Goal: Information Seeking & Learning: Learn about a topic

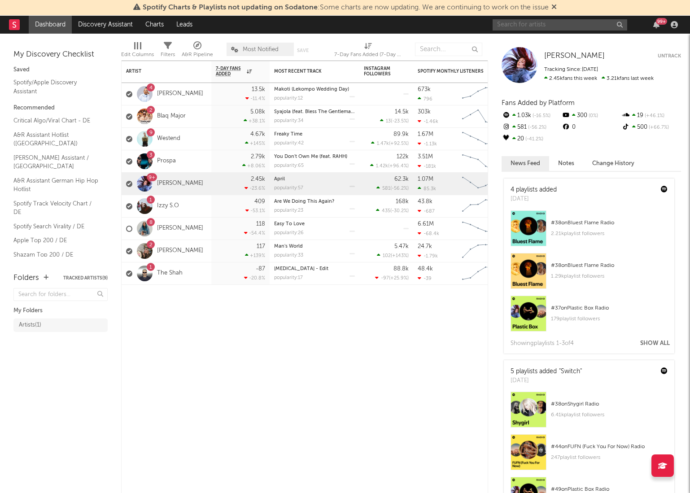
click at [503, 26] on input "text" at bounding box center [560, 24] width 135 height 11
click at [508, 24] on input "Hyxapton" at bounding box center [560, 24] width 135 height 11
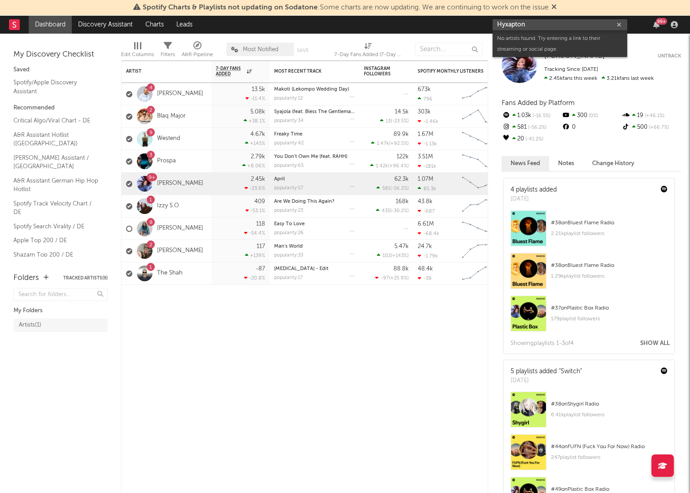
drag, startPoint x: 511, startPoint y: 24, endPoint x: 520, endPoint y: 31, distance: 11.9
click at [511, 25] on input "Hyxapton" at bounding box center [560, 24] width 135 height 11
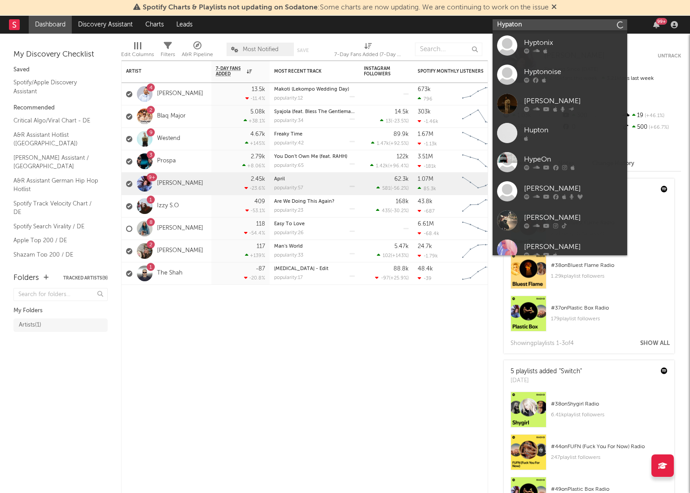
type input "Hypaton"
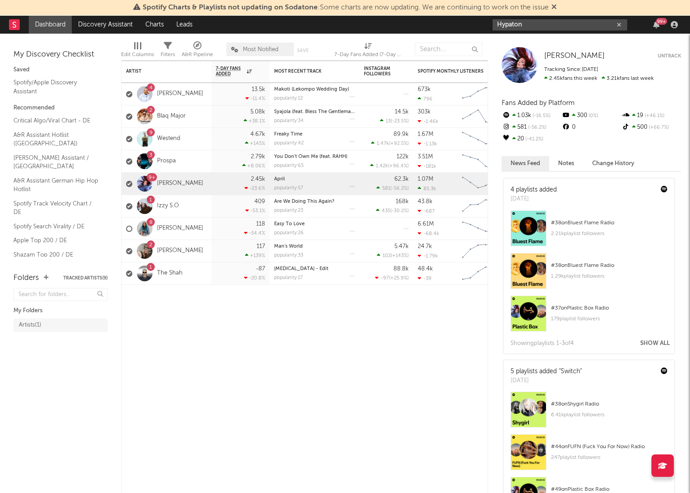
click at [532, 28] on input "Hypaton" at bounding box center [560, 24] width 135 height 11
click at [533, 23] on input "Hypaton" at bounding box center [560, 24] width 135 height 11
click at [541, 25] on input "Hypaton" at bounding box center [560, 24] width 135 height 11
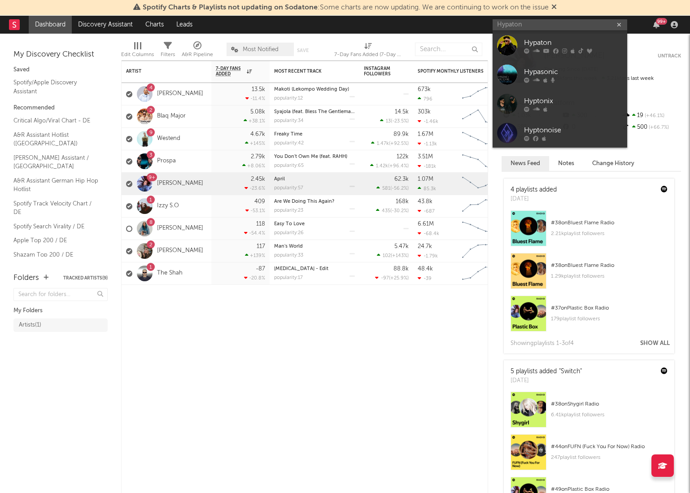
click at [536, 46] on div "Hypaton" at bounding box center [573, 42] width 99 height 11
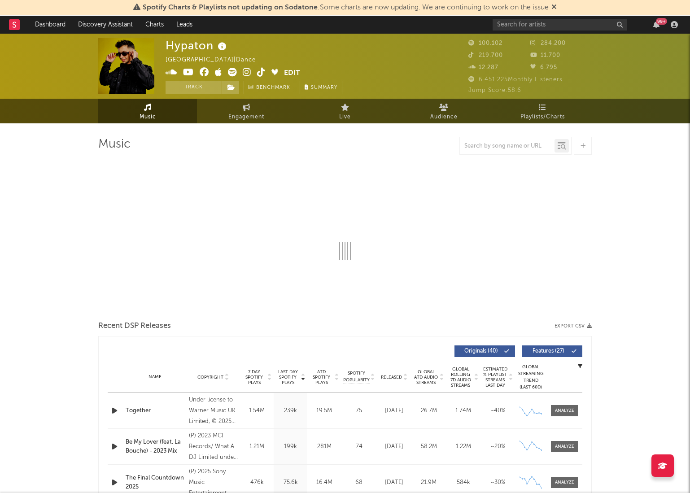
select select "6m"
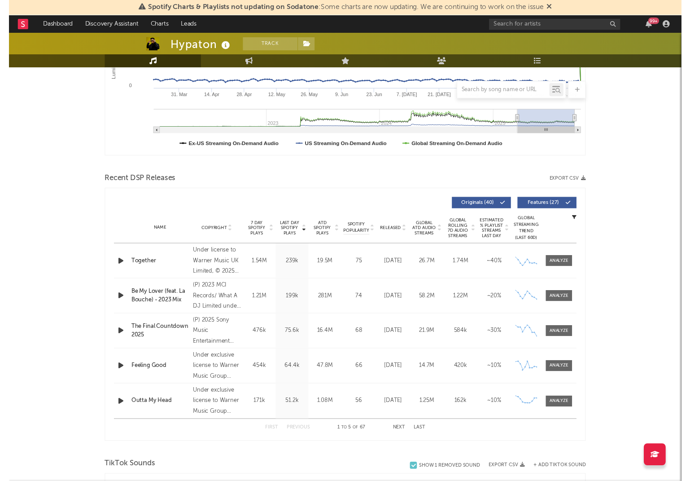
scroll to position [214, 0]
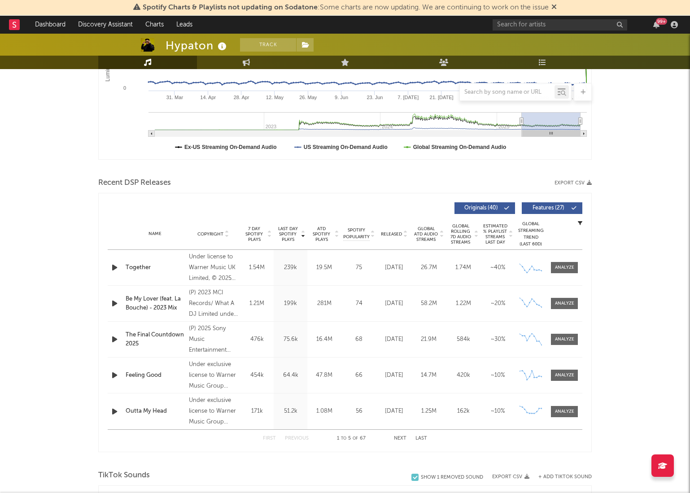
click at [132, 410] on div "Outta My Head" at bounding box center [155, 411] width 59 height 9
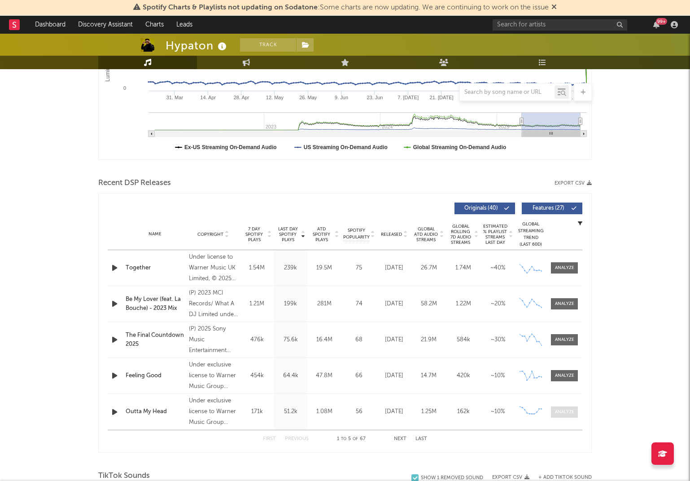
click at [562, 407] on span at bounding box center [564, 411] width 27 height 11
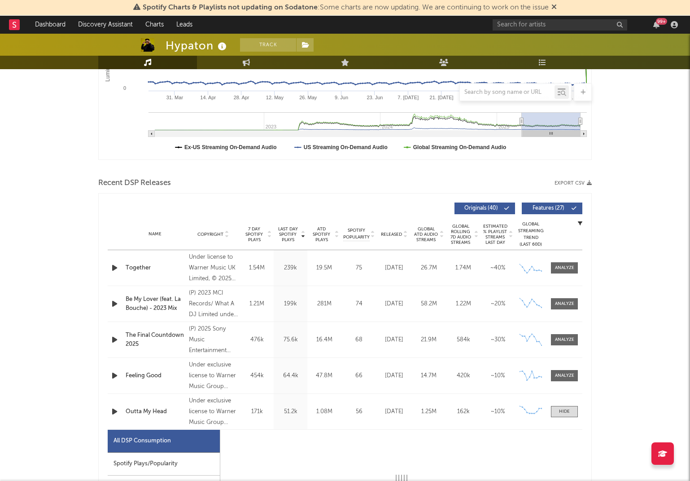
select select "1w"
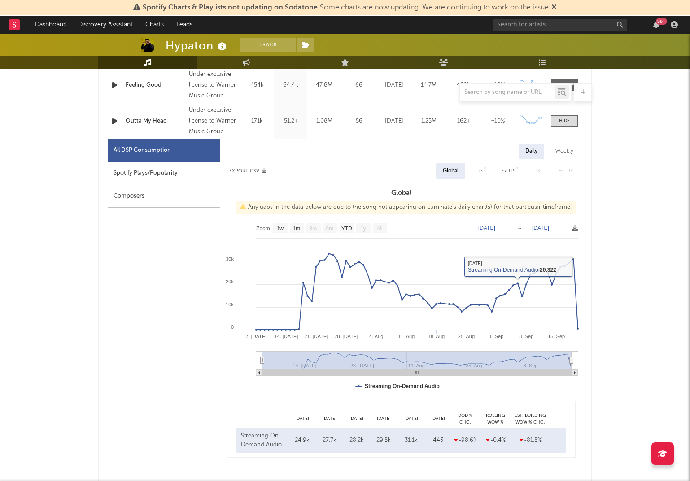
scroll to position [511, 0]
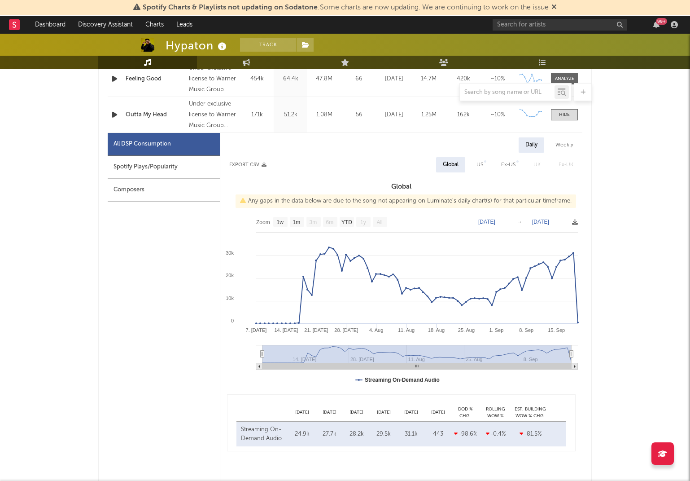
click at [128, 165] on div "Spotify Plays/Popularity" at bounding box center [164, 167] width 112 height 23
select select "1w"
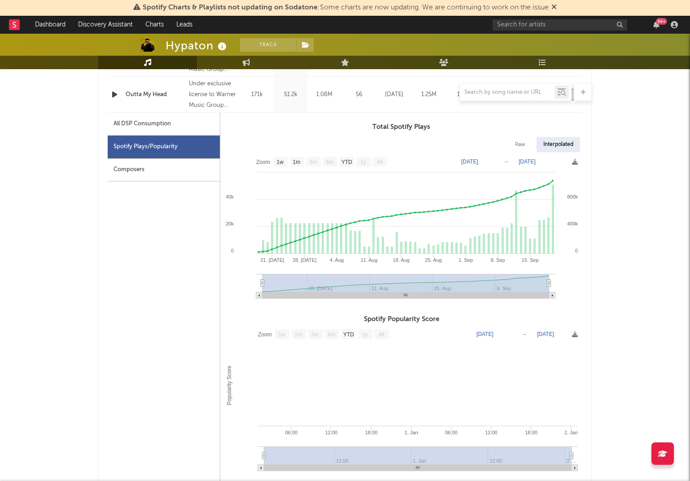
scroll to position [532, 0]
click at [515, 145] on div "Raw" at bounding box center [520, 143] width 24 height 15
select select "1w"
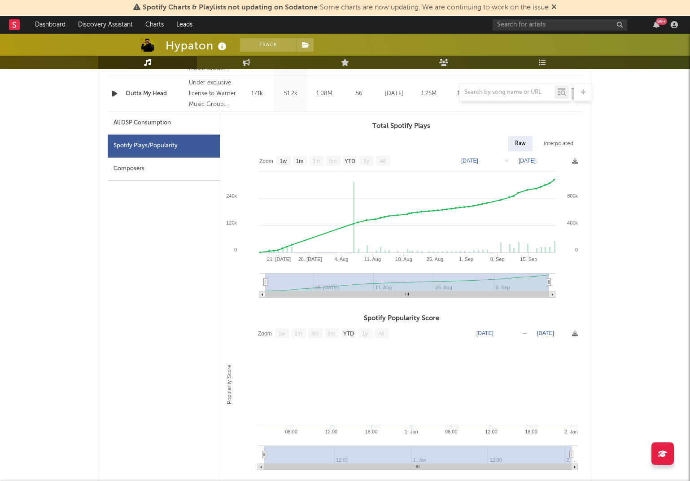
click at [557, 142] on div "Interpolated" at bounding box center [558, 143] width 43 height 15
select select "1w"
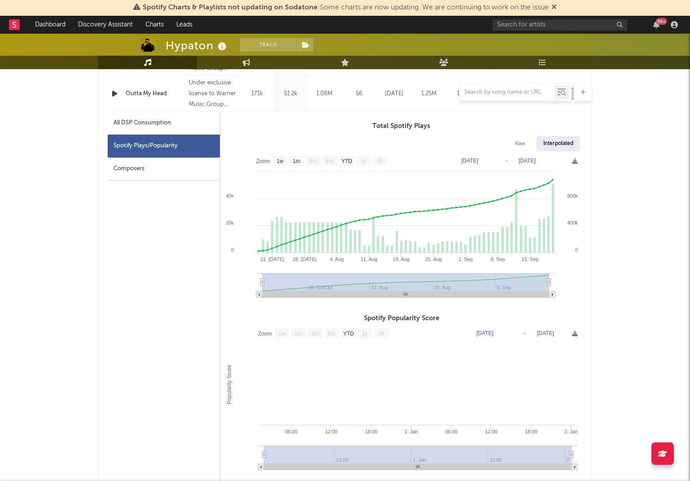
scroll to position [535, 0]
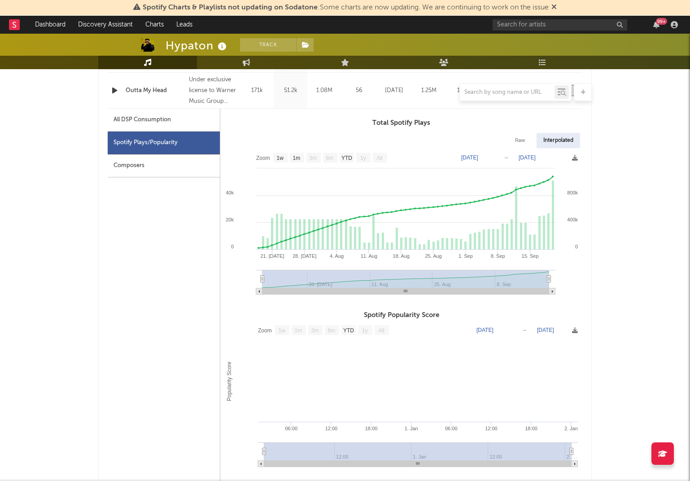
click at [132, 114] on div "All DSP Consumption" at bounding box center [164, 120] width 112 height 23
select select "1w"
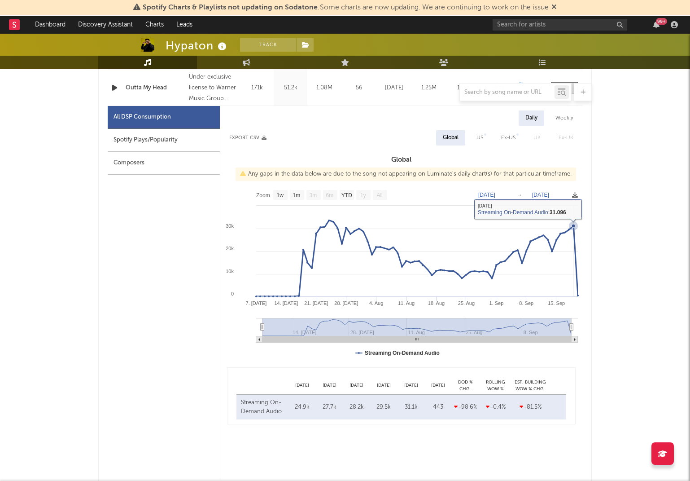
scroll to position [538, 0]
click at [481, 138] on div "US" at bounding box center [479, 137] width 7 height 11
select select "1w"
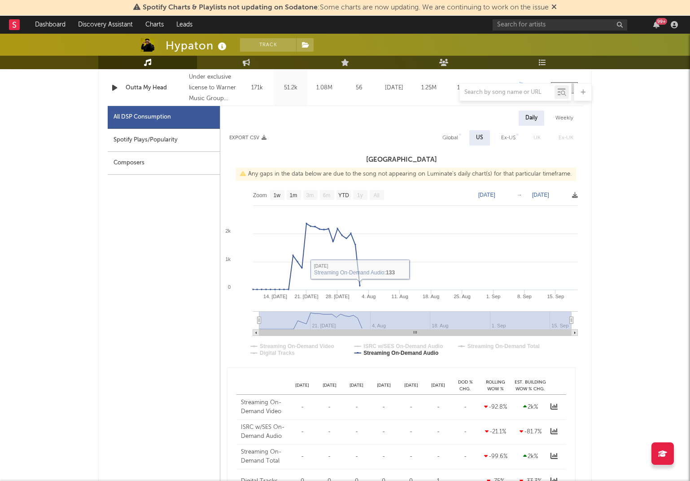
click at [504, 136] on div "Ex-US" at bounding box center [508, 137] width 14 height 11
select select "1w"
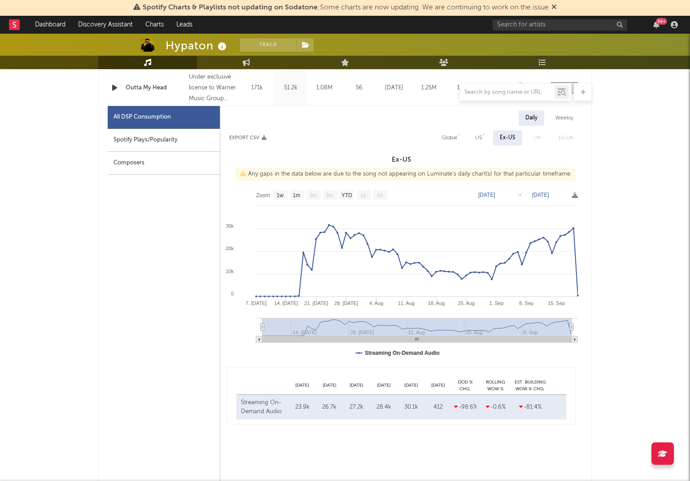
click at [444, 135] on div "Global" at bounding box center [449, 137] width 16 height 11
select select "1w"
click at [563, 116] on div "Weekly" at bounding box center [564, 117] width 31 height 15
select select "1w"
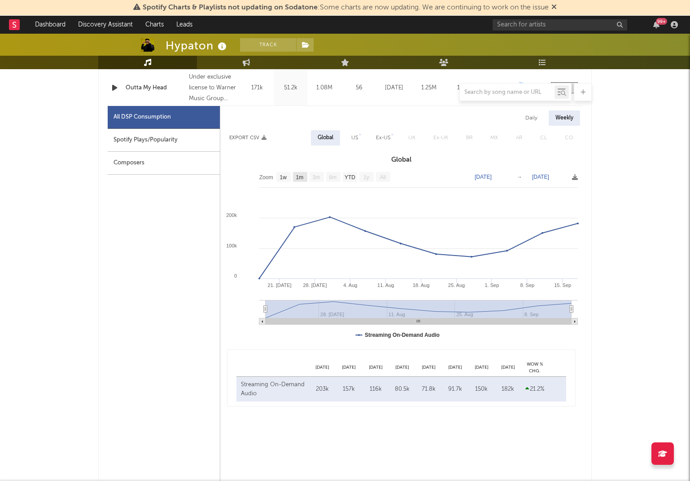
click at [300, 176] on text "1m" at bounding box center [300, 177] width 8 height 6
select select "1m"
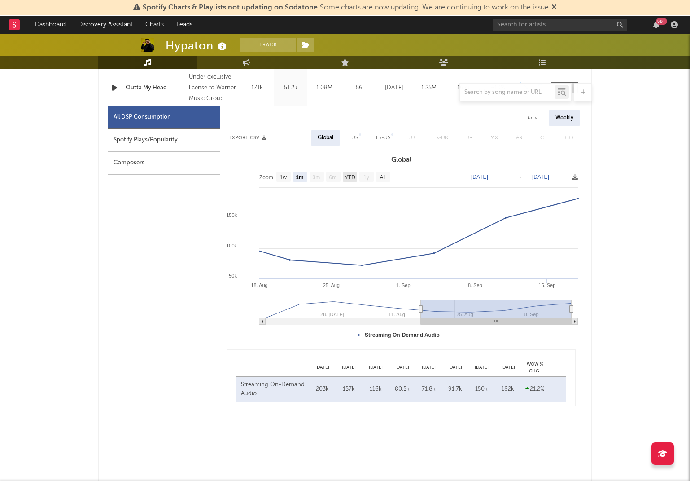
click at [351, 175] on text "YTD" at bounding box center [350, 177] width 11 height 6
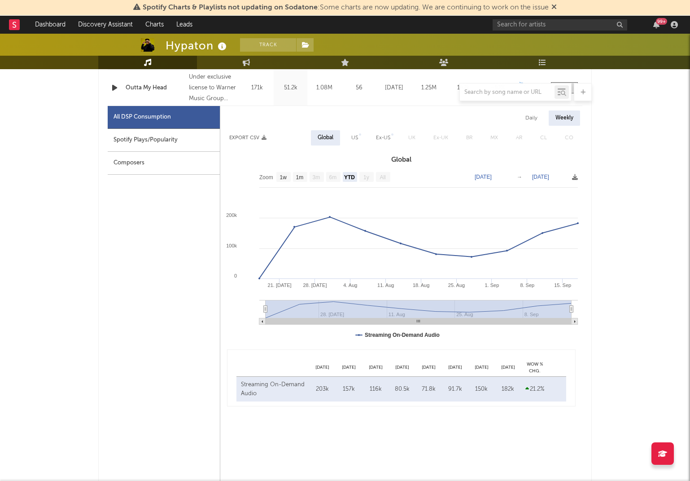
click at [385, 175] on text "All" at bounding box center [383, 177] width 6 height 6
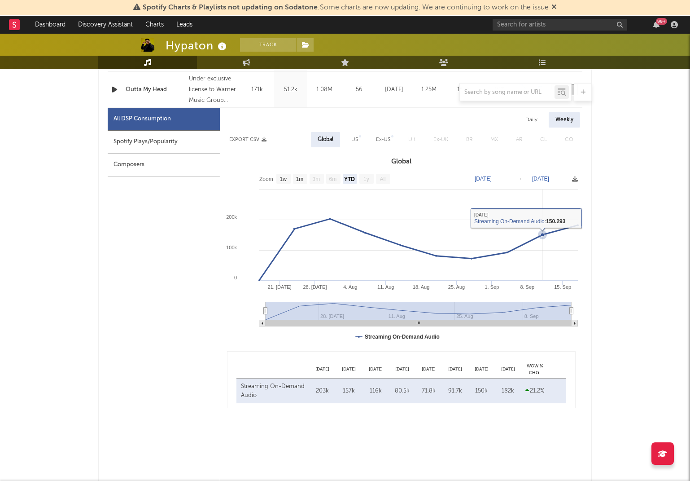
scroll to position [534, 0]
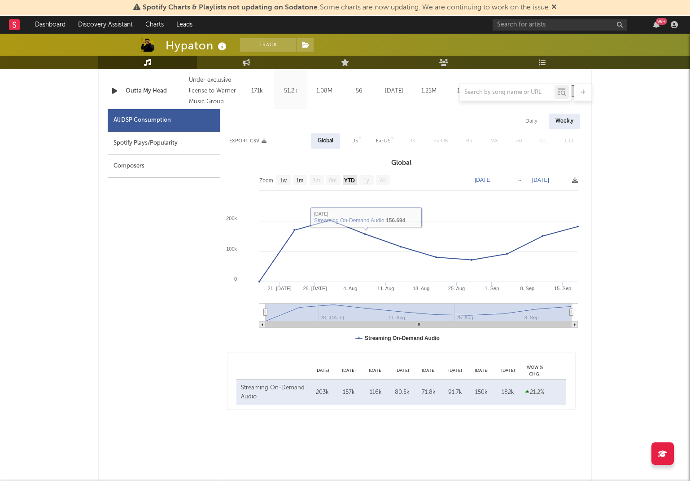
click at [352, 179] on text "YTD" at bounding box center [349, 180] width 11 height 6
select select "YTD"
click at [301, 181] on text "1m" at bounding box center [300, 180] width 8 height 6
select select "1m"
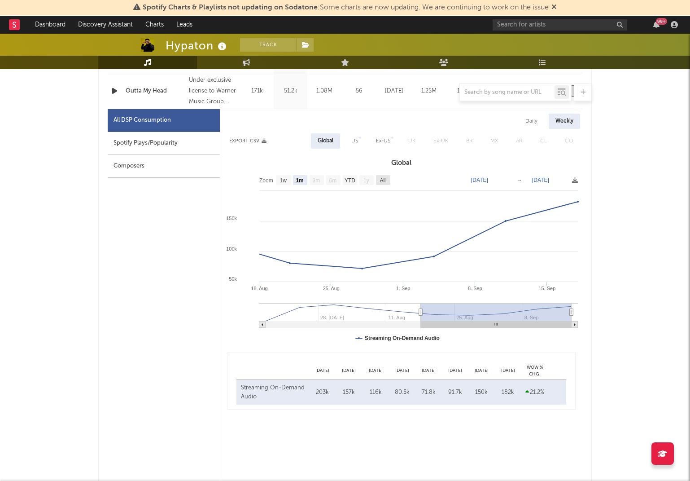
click at [383, 181] on text "All" at bounding box center [383, 180] width 6 height 6
select select "All"
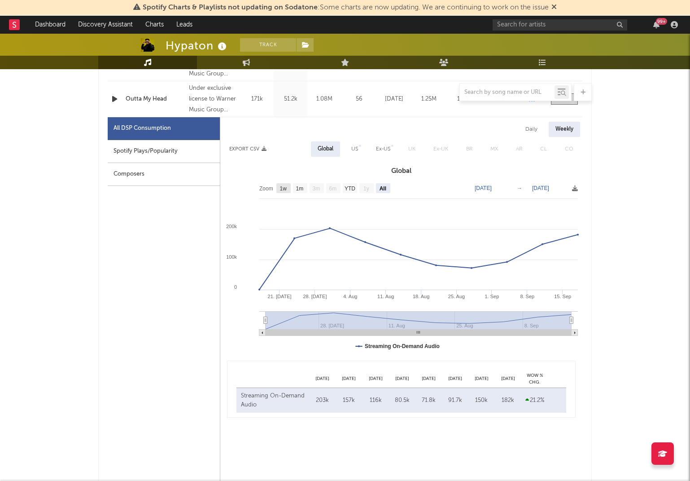
click at [284, 186] on g "1w" at bounding box center [283, 188] width 14 height 10
select select "All"
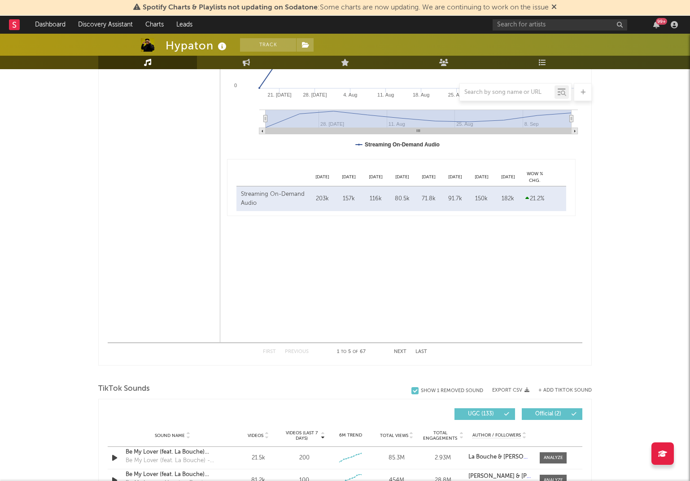
scroll to position [726, 0]
click at [398, 350] on button "Next" at bounding box center [400, 352] width 13 height 5
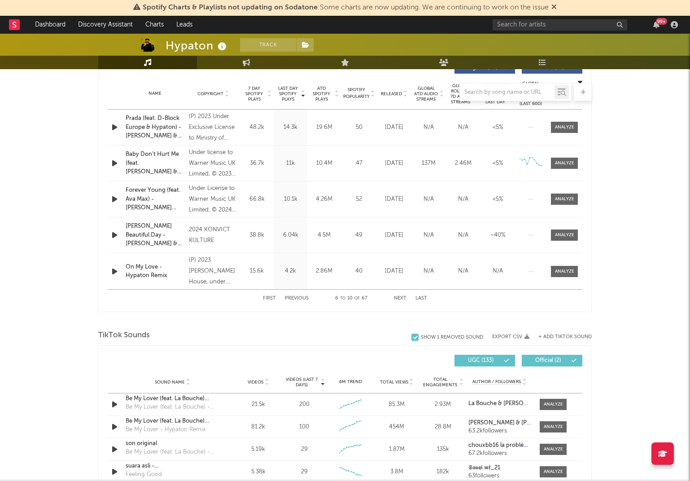
scroll to position [355, 0]
click at [160, 324] on div at bounding box center [345, 320] width 494 height 13
click at [398, 296] on button "Next" at bounding box center [400, 297] width 13 height 5
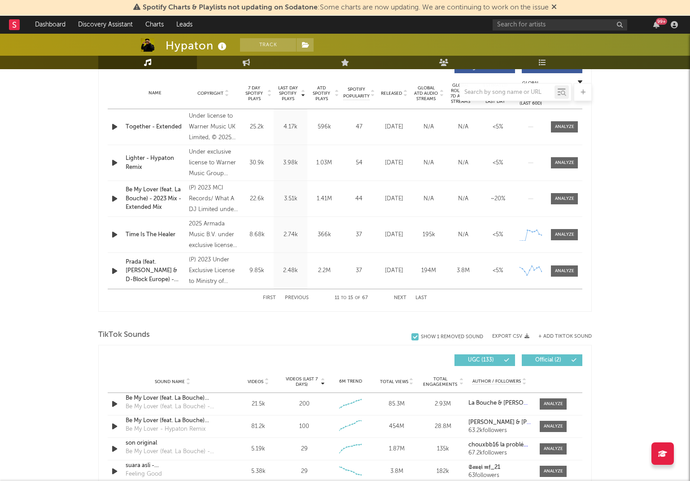
click at [399, 297] on button "Next" at bounding box center [400, 297] width 13 height 5
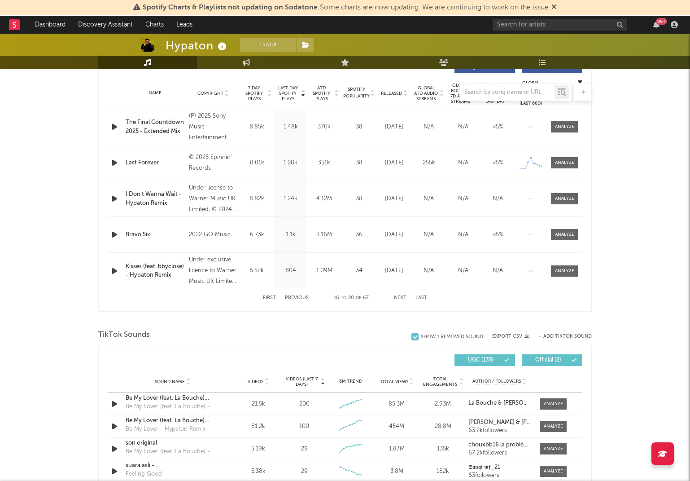
click at [399, 297] on button "Next" at bounding box center [400, 297] width 13 height 5
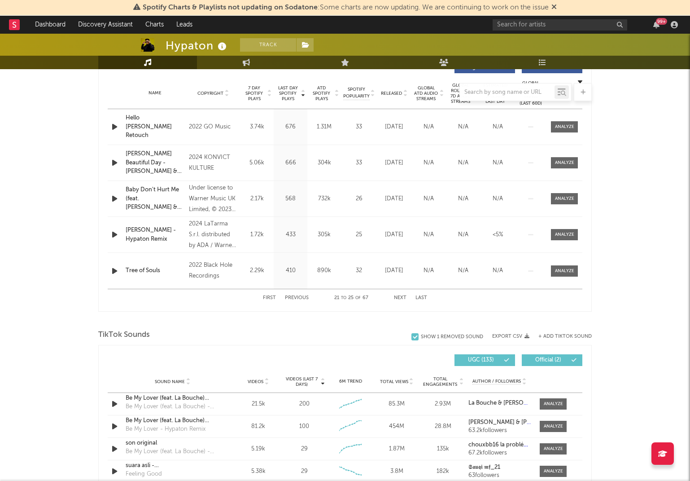
click at [399, 297] on button "Next" at bounding box center [400, 297] width 13 height 5
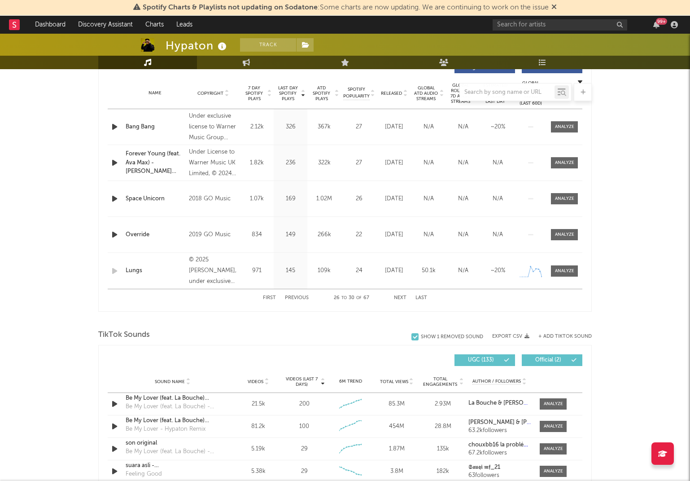
click at [399, 297] on button "Next" at bounding box center [400, 297] width 13 height 5
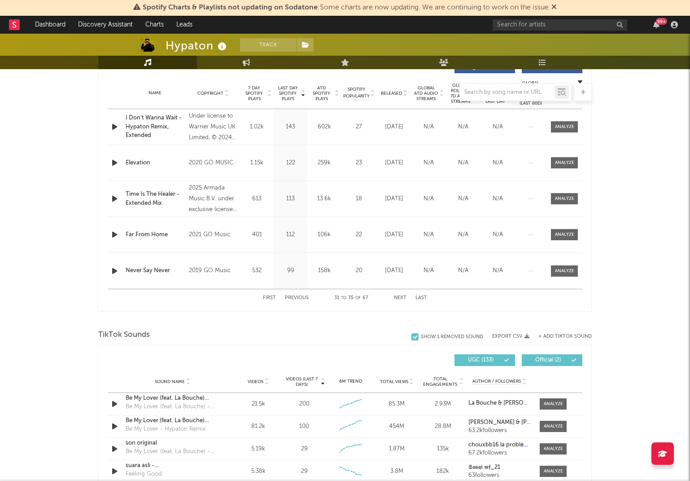
click at [399, 297] on button "Next" at bounding box center [400, 297] width 13 height 5
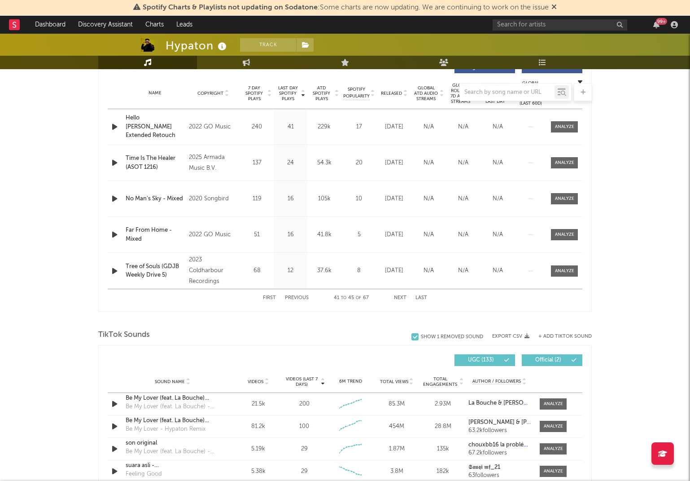
click at [399, 297] on button "Next" at bounding box center [400, 297] width 13 height 5
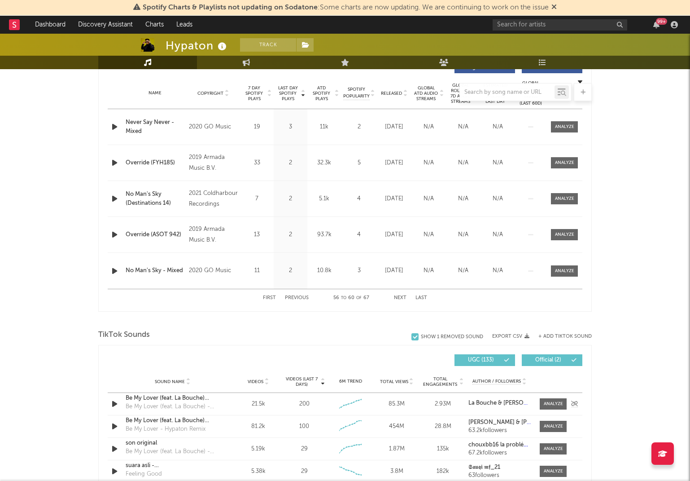
click at [421, 297] on button "Last" at bounding box center [421, 297] width 12 height 5
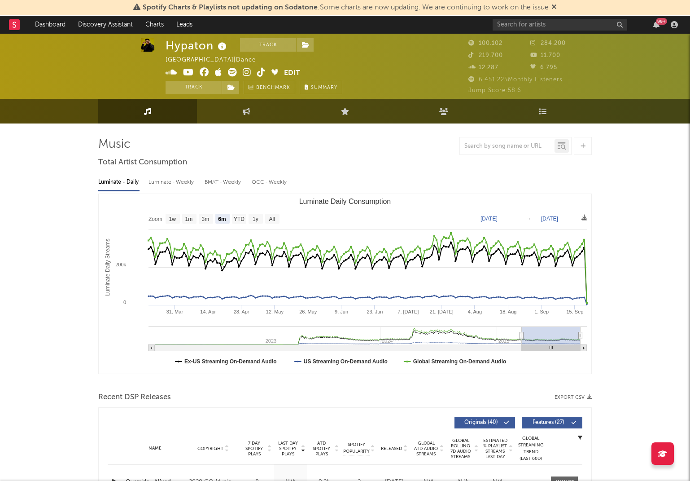
scroll to position [0, 0]
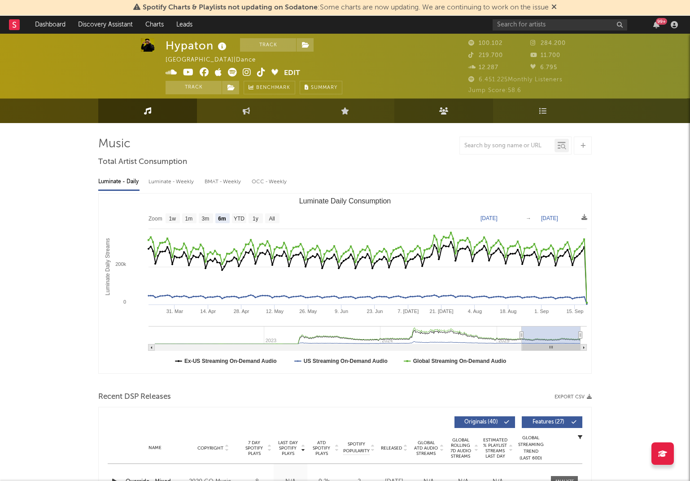
click at [448, 111] on icon at bounding box center [443, 110] width 9 height 7
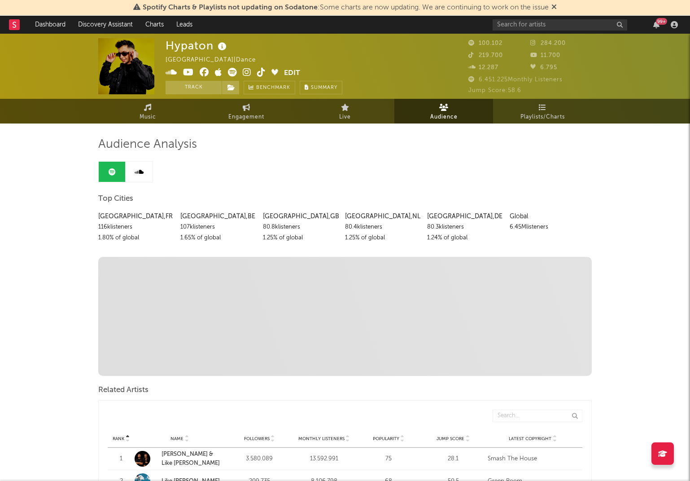
click at [555, 4] on icon at bounding box center [553, 6] width 5 height 7
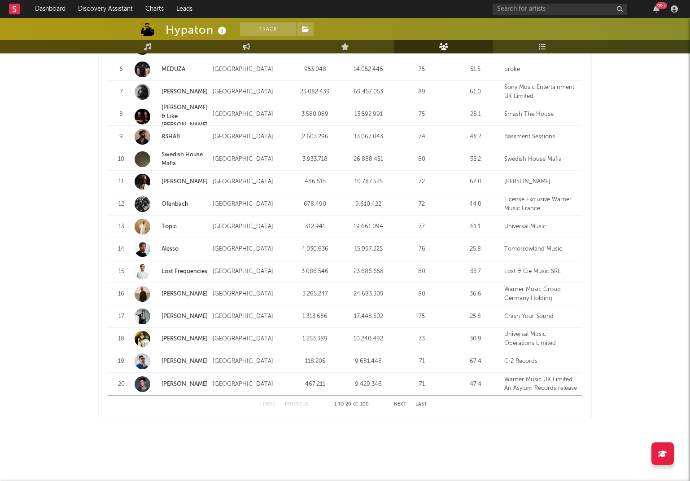
scroll to position [1018, 0]
click at [169, 247] on link "Alesso" at bounding box center [170, 249] width 17 height 6
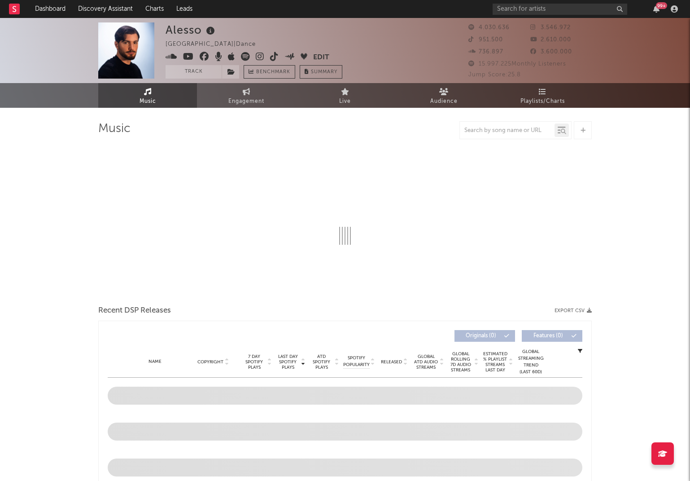
select select "6m"
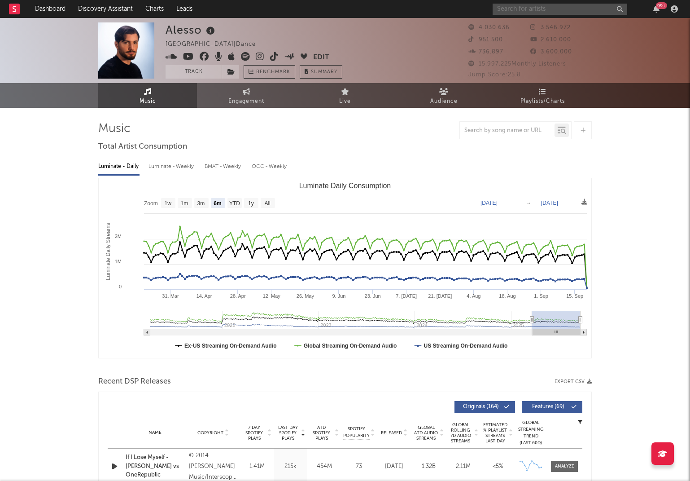
click at [593, 9] on input "text" at bounding box center [560, 9] width 135 height 11
type input "norma"
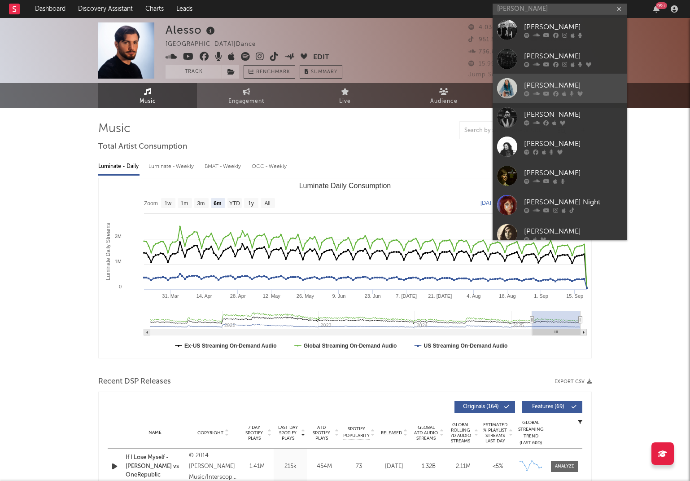
click at [532, 88] on div "Norma Jean Martine" at bounding box center [573, 85] width 99 height 11
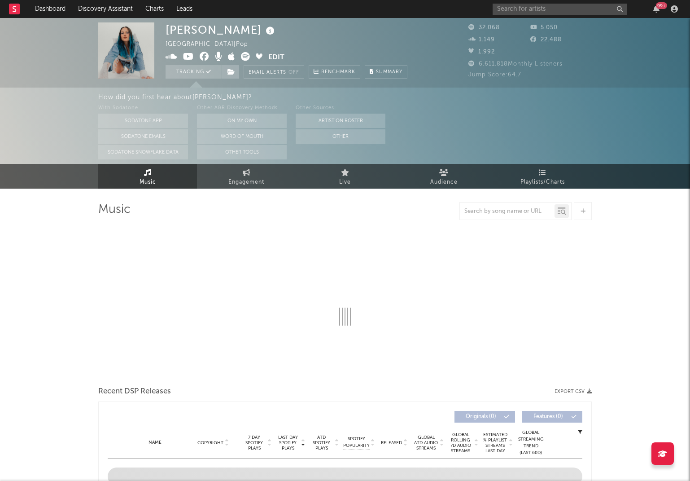
select select "6m"
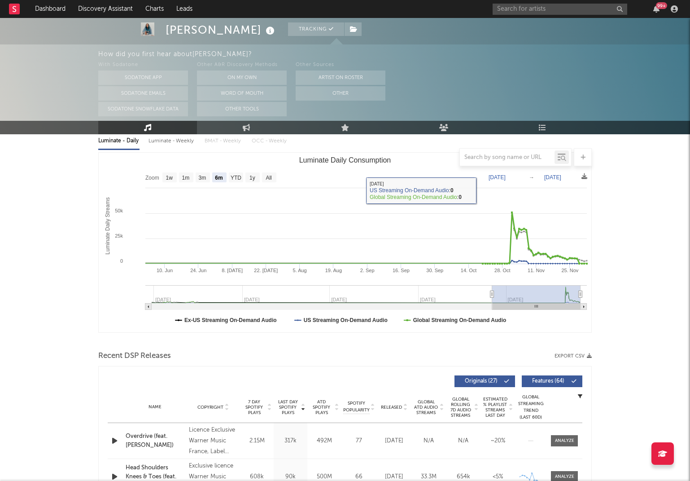
scroll to position [118, 0]
